Goal: Task Accomplishment & Management: Complete application form

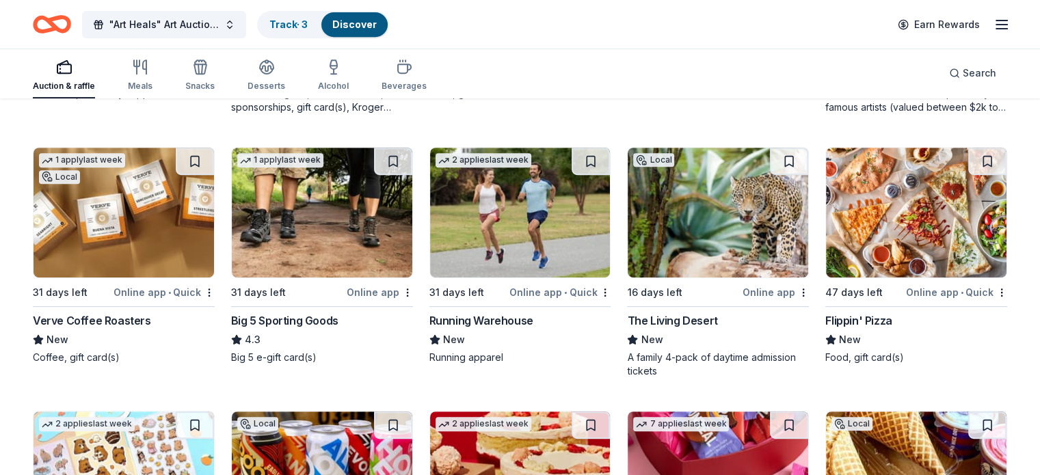
scroll to position [5820, 0]
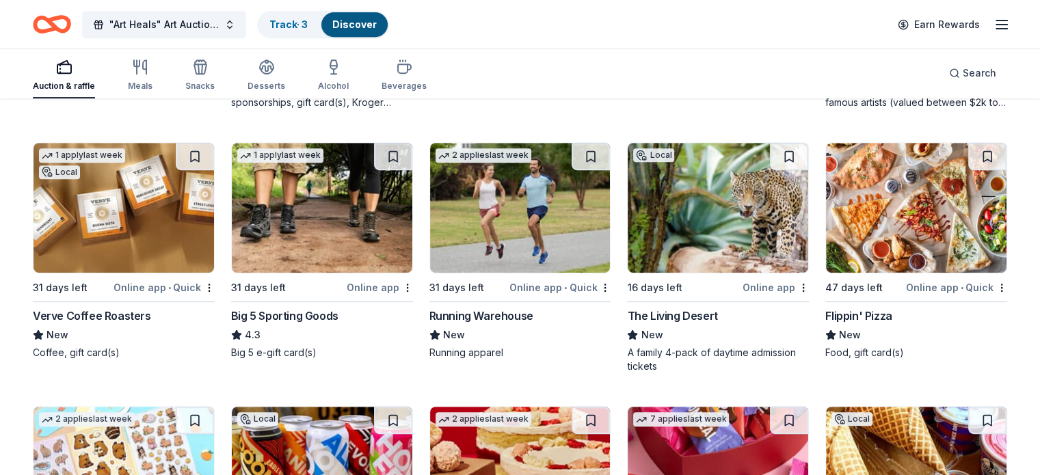
drag, startPoint x: 1039, startPoint y: 346, endPoint x: 1041, endPoint y: 354, distance: 7.8
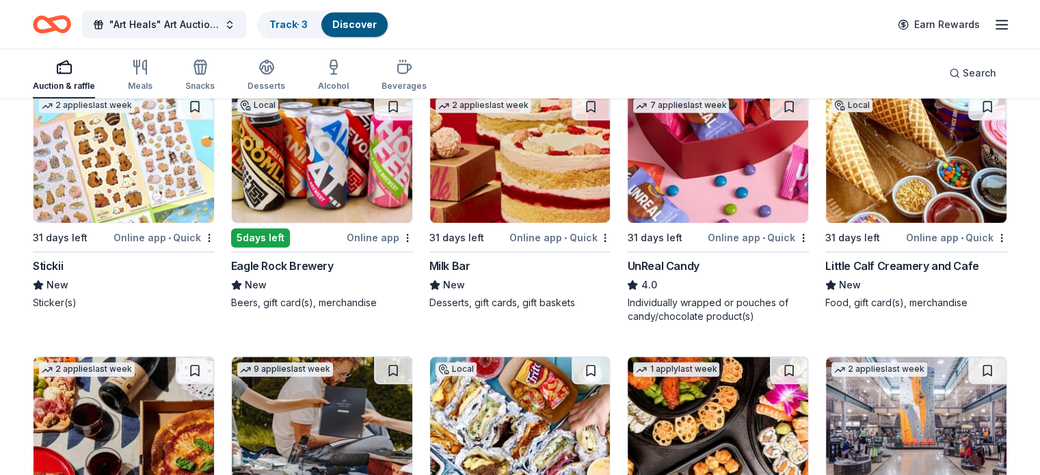
scroll to position [6144, 0]
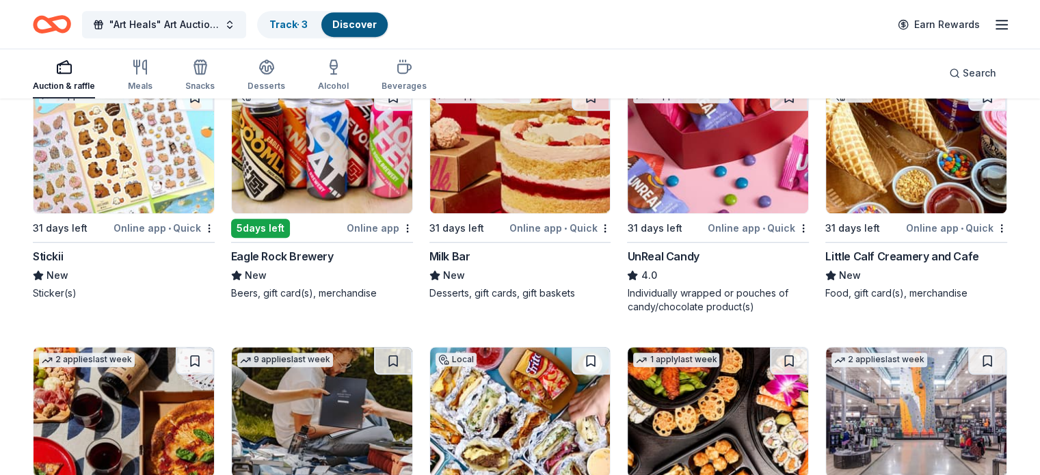
click at [361, 181] on img at bounding box center [322, 148] width 181 height 130
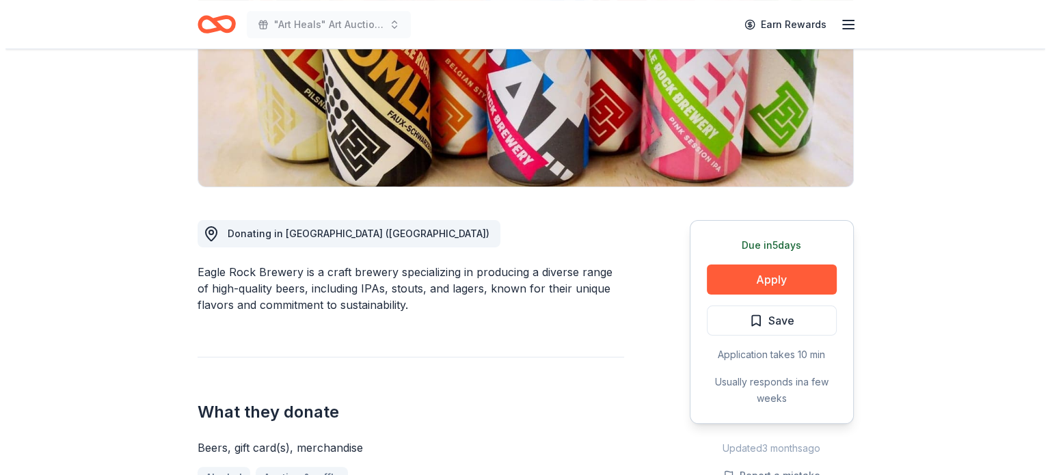
scroll to position [239, 0]
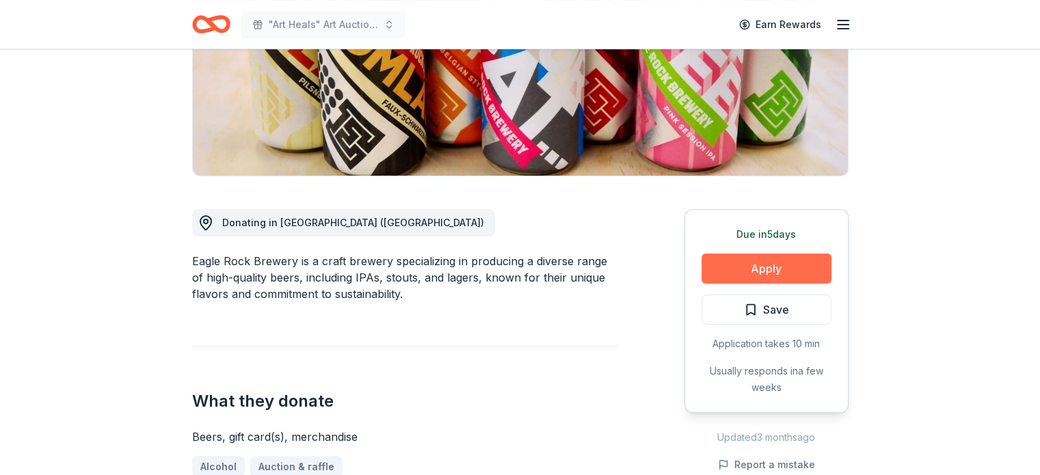
click at [758, 263] on button "Apply" at bounding box center [767, 269] width 130 height 30
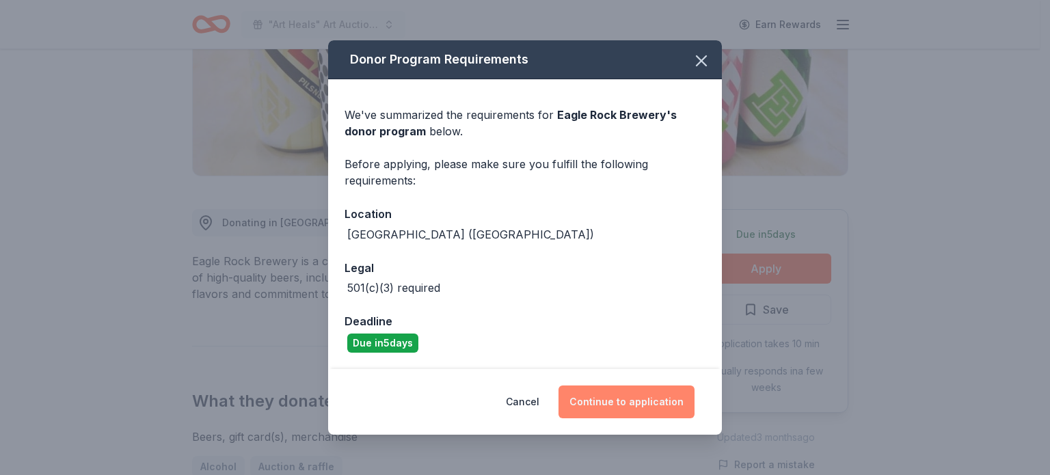
click at [621, 398] on button "Continue to application" at bounding box center [627, 402] width 136 height 33
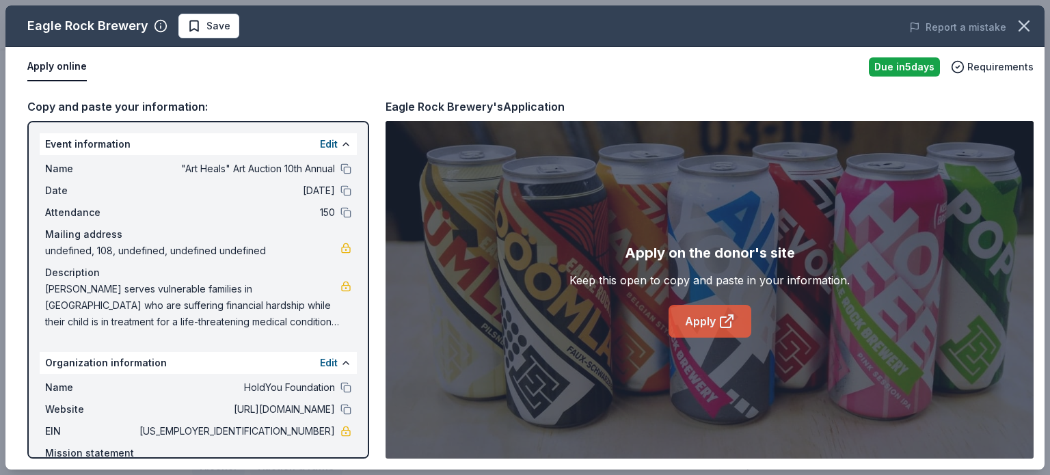
click at [715, 317] on link "Apply" at bounding box center [710, 321] width 83 height 33
